Goal: Information Seeking & Learning: Learn about a topic

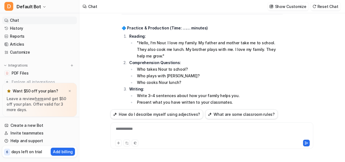
scroll to position [7320, 0]
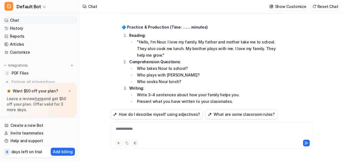
drag, startPoint x: 129, startPoint y: 57, endPoint x: 268, endPoint y: 57, distance: 139.0
click at [268, 135] on li "Each pupil describes one way their family helps them and gives an example. 🎯 Ex…" at bounding box center [204, 141] width 155 height 13
copy li "Each pupil describes one way their family helps them and gives an example."
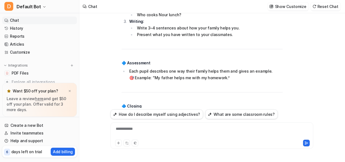
drag, startPoint x: 129, startPoint y: 33, endPoint x: 227, endPoint y: 30, distance: 97.5
click at [227, 111] on li "“Next lesson, we will talk about jobs in our families!”" at bounding box center [204, 114] width 155 height 7
copy li "“Next lesson, we will talk about jobs in our families!”"
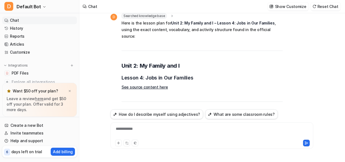
scroll to position [7641, 0]
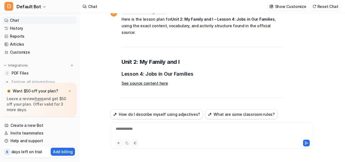
drag, startPoint x: 183, startPoint y: 55, endPoint x: 129, endPoint y: 42, distance: 55.7
click at [129, 126] on ol "Name different jobs in the family. Use simple sentences to describe jobs using …" at bounding box center [201, 139] width 161 height 26
copy ol "Name different jobs in the family. Use simple sentences to describe jobs using …"
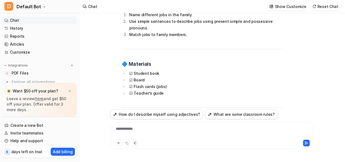
drag, startPoint x: 129, startPoint y: 38, endPoint x: 211, endPoint y: 44, distance: 82.0
copy li "Listening, speaking, reading, writing"
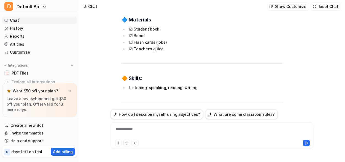
scroll to position [7804, 0]
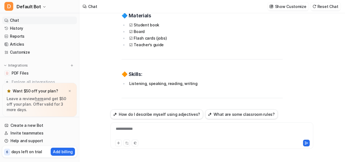
drag, startPoint x: 140, startPoint y: 61, endPoint x: 208, endPoint y: 61, distance: 68.3
click at [208, 153] on li "Ask: “What jobs do people in your family do?”" at bounding box center [204, 156] width 155 height 7
copy li "What jobs do people in your family do?"
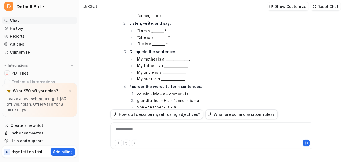
scroll to position [8061, 0]
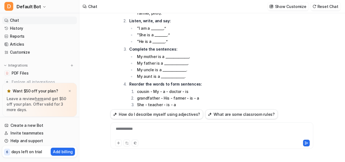
drag, startPoint x: 130, startPoint y: 47, endPoint x: 278, endPoint y: 48, distance: 148.1
click at [278, 145] on li "Each pupil writes 3–4 sentences about what they want to be when they grow up. E…" at bounding box center [204, 151] width 155 height 13
copy li "Each pupil writes 3–4 sentences about what they want to be when they grow up."
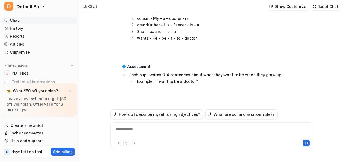
scroll to position [8099, 0]
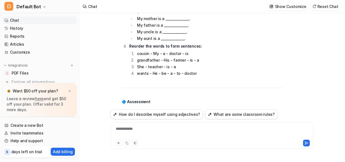
drag, startPoint x: 129, startPoint y: 51, endPoint x: 230, endPoint y: 52, distance: 100.2
click at [230, 150] on li "“Next unit, we will talk about places and landmarks!”" at bounding box center [204, 153] width 155 height 7
copy li "“Next unit, we will talk about places and landmarks!”"
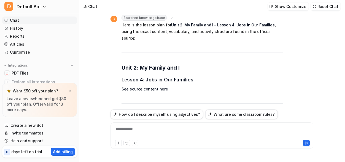
scroll to position [7620, 0]
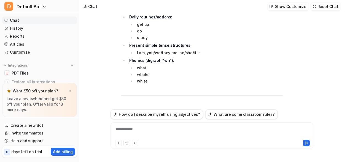
scroll to position [8410, 0]
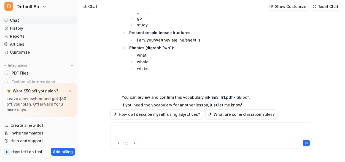
click at [128, 130] on div at bounding box center [212, 132] width 200 height 13
click at [307, 145] on icon at bounding box center [306, 143] width 4 height 4
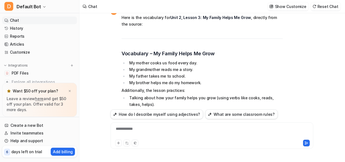
scroll to position [8541, 0]
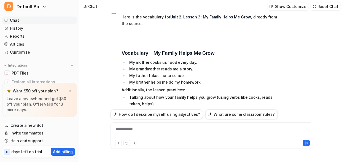
click at [133, 129] on div "**********" at bounding box center [212, 132] width 200 height 13
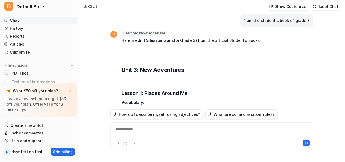
scroll to position [8734, 0]
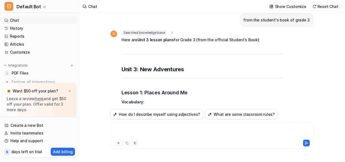
click at [135, 130] on div at bounding box center [212, 132] width 200 height 13
click at [162, 129] on div "**********" at bounding box center [212, 132] width 200 height 13
click at [121, 130] on div "**********" at bounding box center [212, 132] width 200 height 13
click at [163, 130] on div "**********" at bounding box center [212, 132] width 200 height 13
click at [306, 144] on icon at bounding box center [306, 143] width 4 height 4
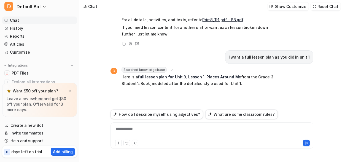
scroll to position [9412, 0]
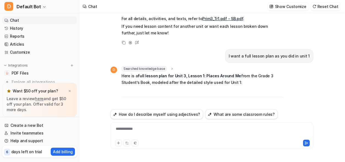
drag, startPoint x: 244, startPoint y: 85, endPoint x: 129, endPoint y: 70, distance: 116.2
copy ol "Name and identify common places in their community. Match places to their funct…"
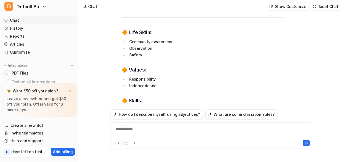
scroll to position [9632, 0]
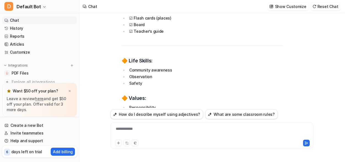
drag, startPoint x: 129, startPoint y: 29, endPoint x: 195, endPoint y: 32, distance: 65.6
click at [195, 135] on li "Listening, speaking, reading, writing" at bounding box center [204, 138] width 155 height 7
copy li "Listening, speaking, reading, writing"
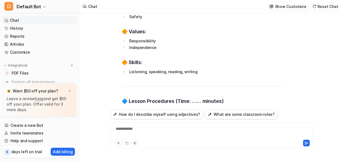
drag, startPoint x: 129, startPoint y: 43, endPoint x: 219, endPoint y: 49, distance: 89.9
click at [225, 148] on ul "Show flash cards of places (house, supermarket, library, park, train station, m…" at bounding box center [201, 158] width 161 height 20
copy ul "Show flash cards of places (house, supermarket, library, park, train station, m…"
click at [200, 63] on div "Searched knowledge base search_queries : "Unit 3 Lesson 1 full lesson plan,Unit…" at bounding box center [201, 154] width 161 height 751
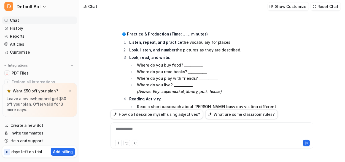
scroll to position [9958, 0]
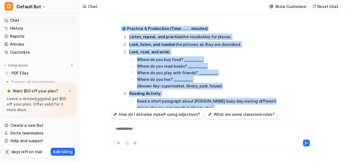
click at [183, 161] on li "Example: “I go to the park to play with my friends.”" at bounding box center [204, 164] width 155 height 7
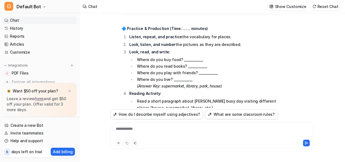
drag, startPoint x: 129, startPoint y: 42, endPoint x: 231, endPoint y: 49, distance: 102.3
click at [231, 148] on ul "Each pupil matches pictures to place names. Write or say one sentence about a p…" at bounding box center [201, 158] width 161 height 20
copy ul "Write or say one sentence about a place they visit often. Example: “I go to the…"
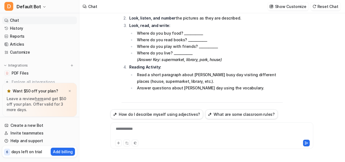
copy li "“Next lesson, we will talk about Egypt’s landmarks!”"
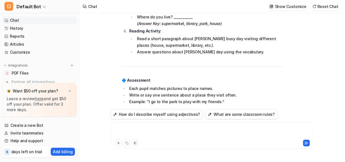
click at [130, 128] on div at bounding box center [212, 132] width 200 height 13
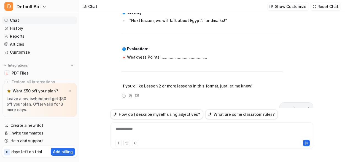
scroll to position [10192, 0]
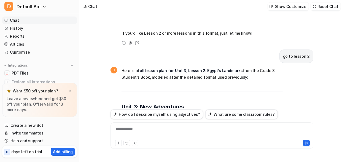
drag, startPoint x: 219, startPoint y: 73, endPoint x: 127, endPoint y: 55, distance: 93.6
copy ol "Identify and name famous landmarks in Egypt. Use the past simple tense to talk …"
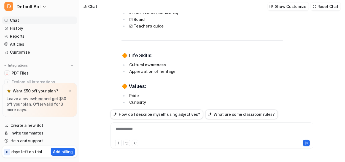
scroll to position [10432, 0]
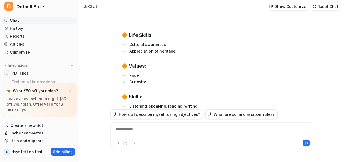
drag, startPoint x: 140, startPoint y: 51, endPoint x: 214, endPoint y: 51, distance: 74.6
copy li "What places do you want to visit in Egypt?"
drag, startPoint x: 140, startPoint y: 76, endPoint x: 206, endPoint y: 77, distance: 65.2
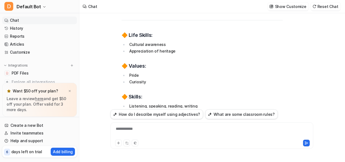
copy li "Have you visited any of these places?"
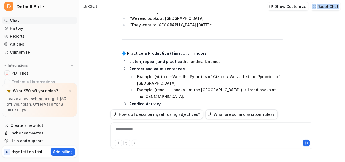
scroll to position [10622, 0]
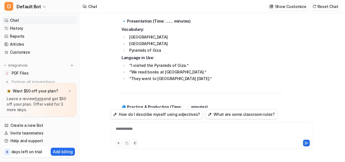
drag, startPoint x: 203, startPoint y: 27, endPoint x: 274, endPoint y: 91, distance: 95.3
click at [274, 91] on span "Here is a full lesson plan for Unit 3, Lesson 2: Egypt’s Landmarks from the Gra…" at bounding box center [201, 9] width 161 height 745
copy span "🔷 Practice & Production (Time: …… minutes) Listen, repeat, and practice the lan…"
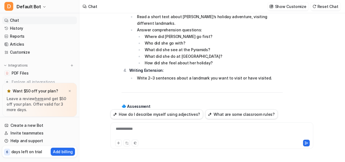
scroll to position [10769, 0]
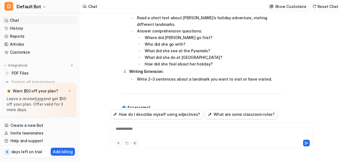
drag, startPoint x: 129, startPoint y: 29, endPoint x: 263, endPoint y: 29, distance: 134.0
copy li "“Next lesson, we will practice using prepositions to describe where things are.”"
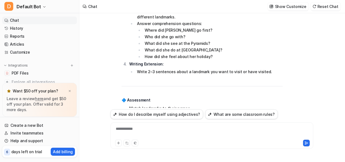
click at [138, 130] on div "**********" at bounding box center [212, 132] width 200 height 13
click at [126, 129] on div "**********" at bounding box center [212, 132] width 200 height 13
click at [133, 129] on div "**********" at bounding box center [212, 132] width 200 height 13
click at [141, 126] on div at bounding box center [212, 132] width 200 height 13
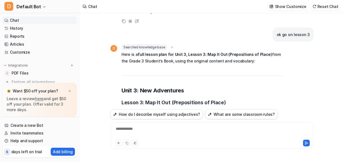
scroll to position [10952, 0]
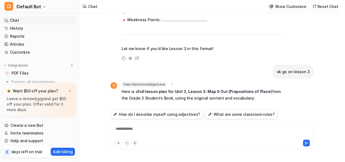
drag, startPoint x: 241, startPoint y: 80, endPoint x: 129, endPoint y: 58, distance: 114.6
copy ol "Name and use prepositions of place (in, on, under, next to, between, behind, in…"
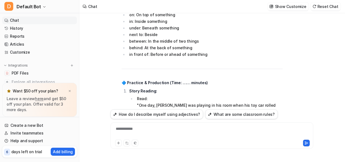
scroll to position [11529, 0]
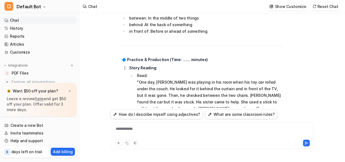
drag, startPoint x: 130, startPoint y: 53, endPoint x: 293, endPoint y: 57, distance: 163.3
copy ul "Ask each pupil to use a preposition to describe where something is in the class…"
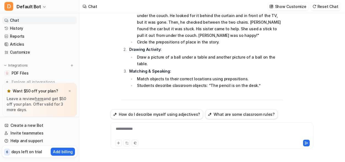
drag, startPoint x: 129, startPoint y: 23, endPoint x: 243, endPoint y: 23, distance: 113.4
copy li "“Next lesson, we will read about a school trip to the zoo!”"
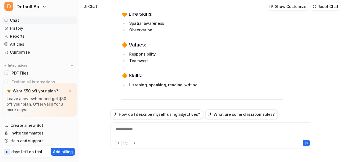
scroll to position [11238, 0]
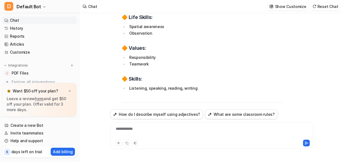
scroll to position [11294, 0]
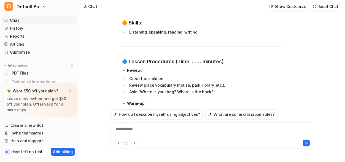
drag, startPoint x: 137, startPoint y: 75, endPoint x: 201, endPoint y: 73, distance: 63.9
copy li "“The bag is next to the desk.”"
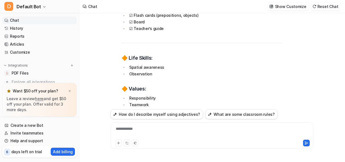
scroll to position [11190, 0]
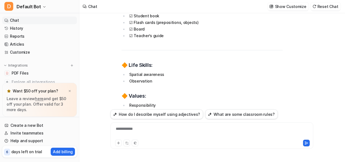
click at [139, 129] on div "**********" at bounding box center [212, 132] width 200 height 13
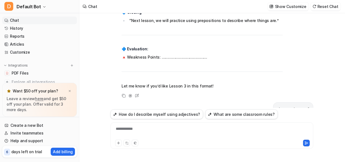
scroll to position [10912, 0]
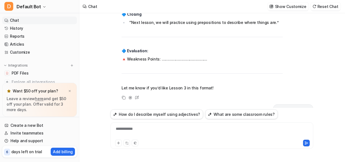
click at [129, 129] on div "**********" at bounding box center [212, 132] width 200 height 13
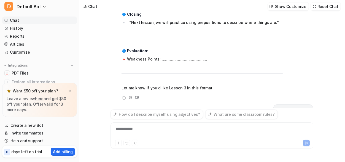
scroll to position [11680, 0]
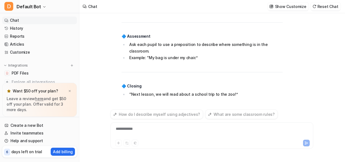
drag, startPoint x: 267, startPoint y: 127, endPoint x: 204, endPoint y: 135, distance: 63.6
click at [211, 108] on div "Give me a lesson plan for each unit accurately from the file D Here’s a concise…" at bounding box center [211, 60] width 203 height 95
click at [108, 62] on div "Give me a lesson plan for each unit accurately from the file D Here’s a concise…" at bounding box center [211, 87] width 211 height 149
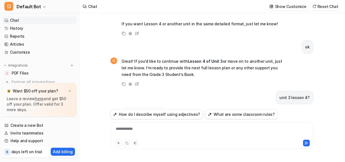
scroll to position [11815, 0]
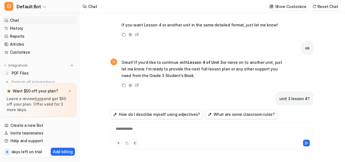
drag, startPoint x: 246, startPoint y: 88, endPoint x: 130, endPoint y: 72, distance: 117.4
copy ol "Read and understand a short story about a school trip. Answer comprehension que…"
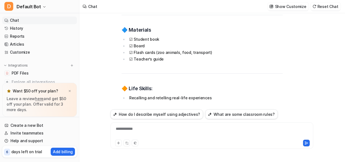
scroll to position [12050, 0]
drag, startPoint x: 139, startPoint y: 64, endPoint x: 242, endPoint y: 62, distance: 102.7
copy li "Have you ever visited the zoo? What animals did you see?"
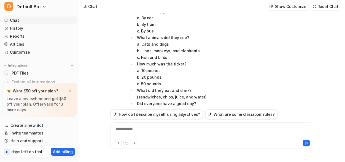
scroll to position [12451, 0]
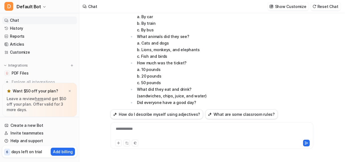
drag, startPoint x: 129, startPoint y: 48, endPoint x: 256, endPoint y: 47, distance: 127.2
copy li "“Next unit, we will talk about teamwork and helping at home!”"
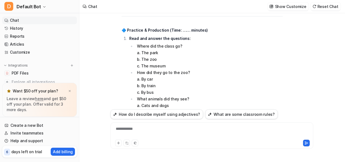
drag, startPoint x: 130, startPoint y: 68, endPoint x: 207, endPoint y: 72, distance: 77.2
copy ul "Each pupil writes or says a sentence about a class trip using the past simple t…"
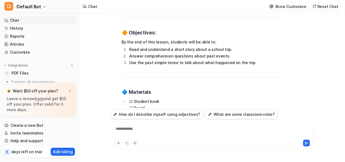
scroll to position [11962, 0]
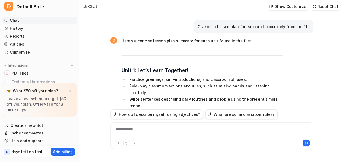
scroll to position [12476, 0]
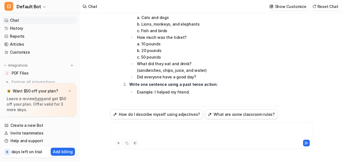
click at [143, 131] on div at bounding box center [212, 132] width 200 height 13
drag, startPoint x: 138, startPoint y: 130, endPoint x: 131, endPoint y: 129, distance: 6.6
click at [131, 129] on div "**********" at bounding box center [212, 132] width 200 height 13
click at [306, 143] on icon at bounding box center [306, 143] width 4 height 4
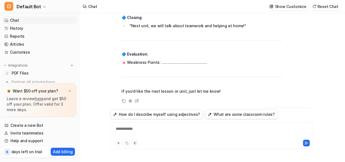
scroll to position [12628, 0]
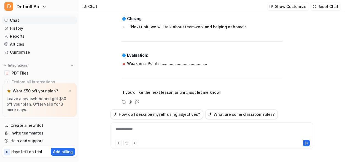
drag, startPoint x: 185, startPoint y: 28, endPoint x: 145, endPoint y: 27, distance: 39.6
copy h3 "How Do You Feel?"
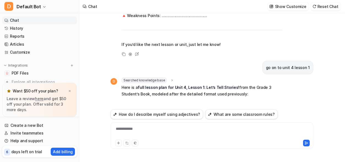
drag, startPoint x: 237, startPoint y: 49, endPoint x: 129, endPoint y: 35, distance: 109.0
copy ol "Name and describe different emotions. Use the past simple tense to describe how…"
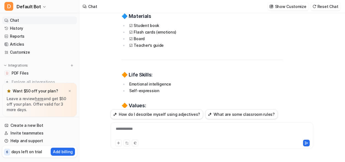
scroll to position [12894, 0]
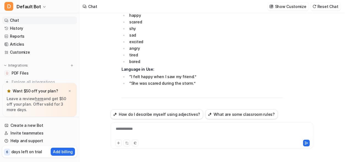
scroll to position [13170, 0]
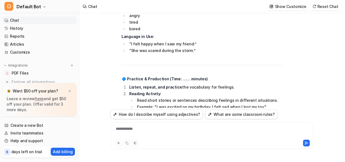
drag, startPoint x: 129, startPoint y: 27, endPoint x: 226, endPoint y: 35, distance: 96.9
copy ul "Each pupil writes or says a sentence about how they felt in a situation. Exampl…"
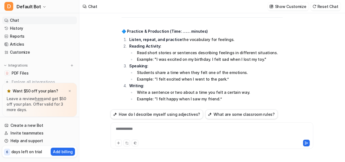
scroll to position [13161, 0]
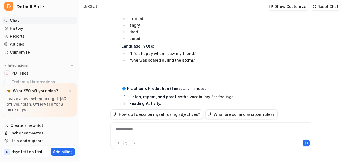
drag, startPoint x: 129, startPoint y: 81, endPoint x: 280, endPoint y: 82, distance: 150.6
copy li "“Next lesson, we will read and write more stories using our new feelings words!”"
